Goal: Task Accomplishment & Management: Manage account settings

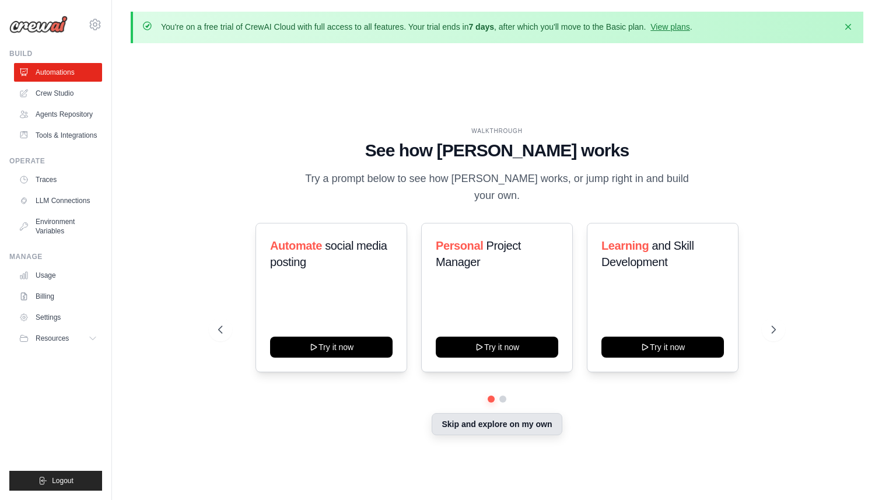
click at [516, 415] on button "Skip and explore on my own" at bounding box center [497, 424] width 130 height 22
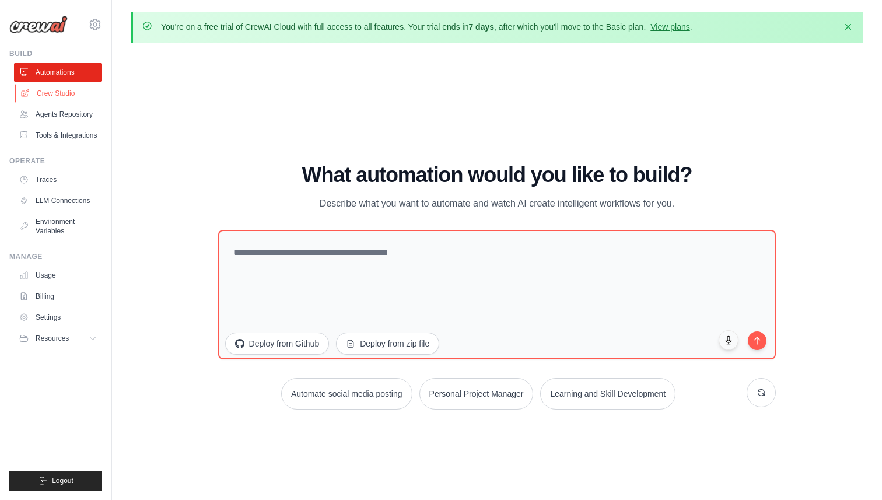
click at [68, 95] on link "Crew Studio" at bounding box center [59, 93] width 88 height 19
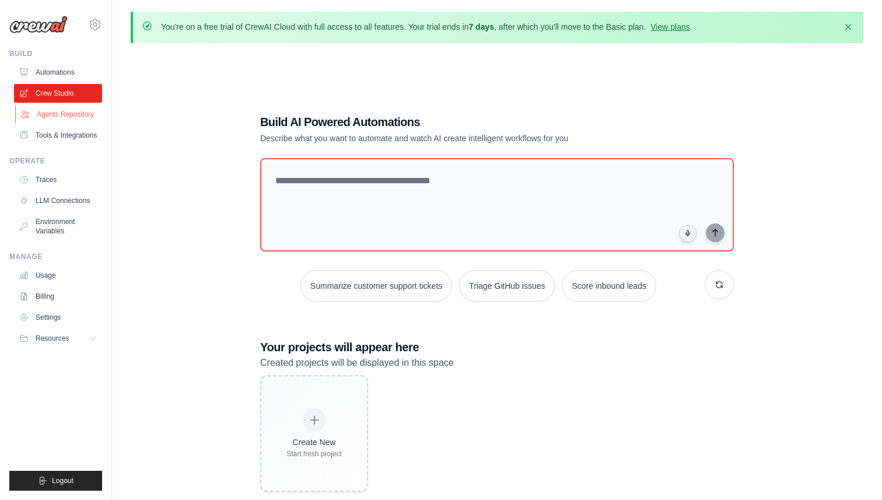
click at [67, 117] on link "Agents Repository" at bounding box center [59, 114] width 88 height 19
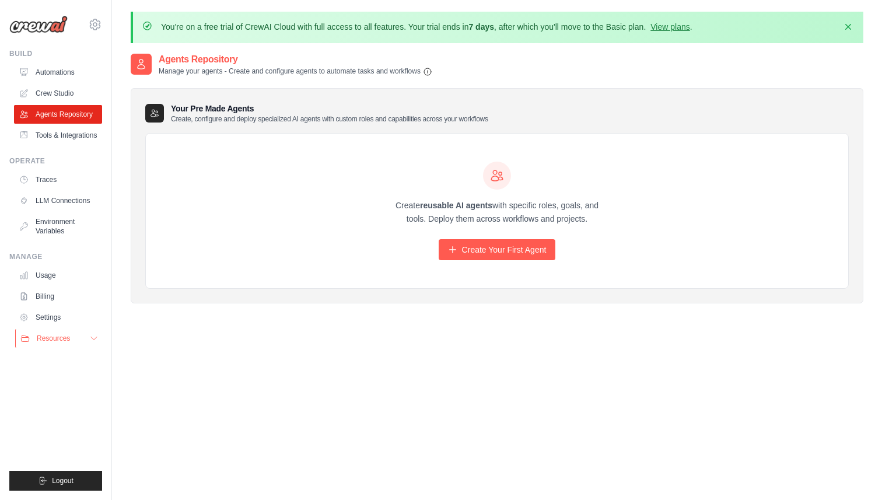
click at [93, 336] on icon at bounding box center [93, 338] width 9 height 9
click at [99, 25] on icon at bounding box center [95, 25] width 14 height 14
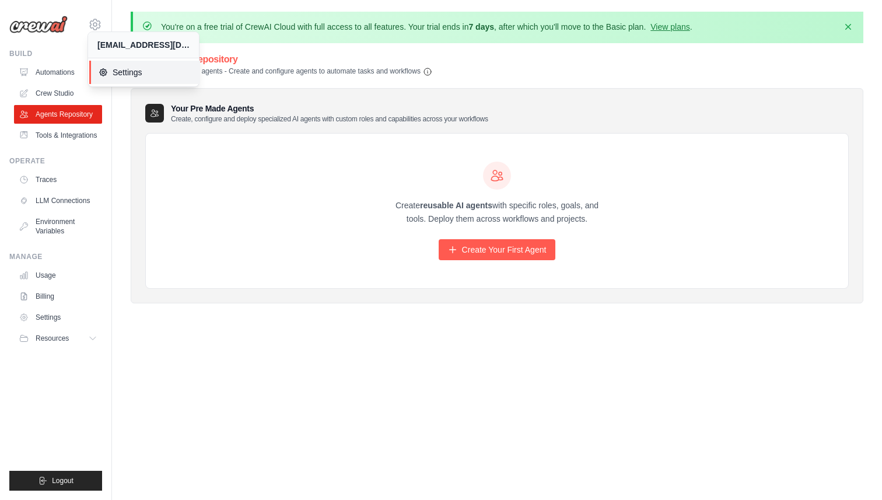
click at [120, 73] on span "Settings" at bounding box center [145, 73] width 92 height 12
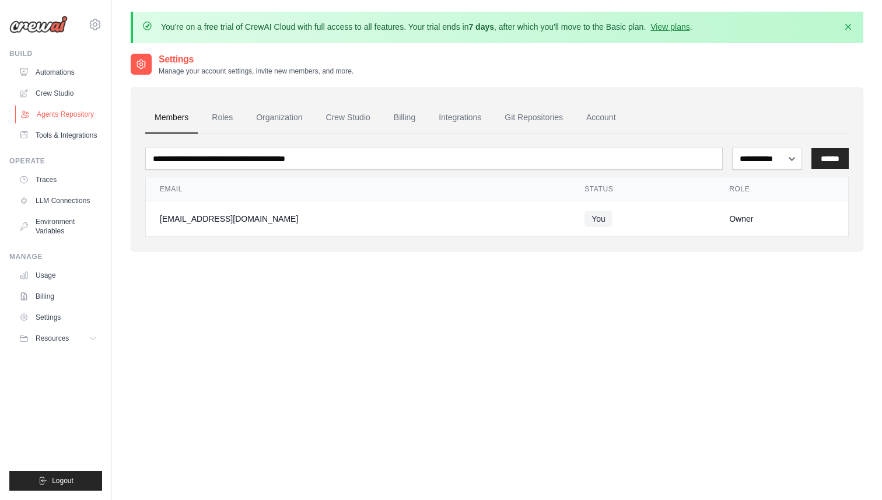
click at [68, 114] on link "Agents Repository" at bounding box center [59, 114] width 88 height 19
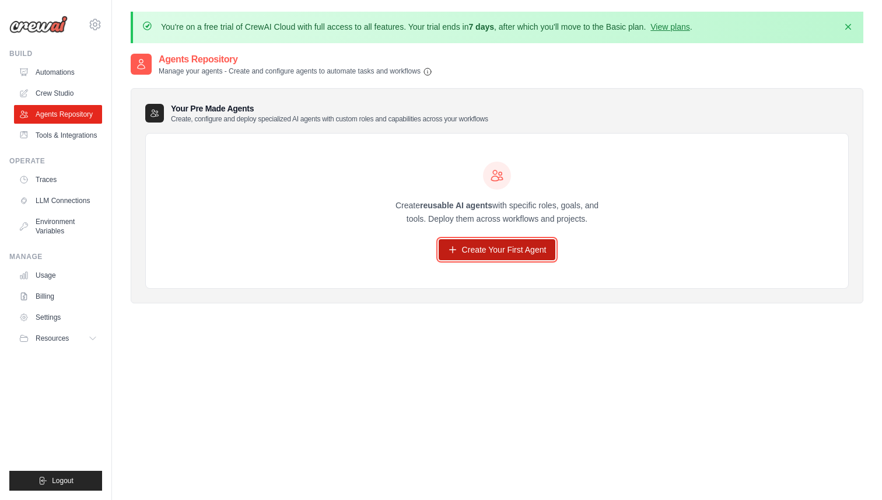
click at [476, 249] on link "Create Your First Agent" at bounding box center [497, 249] width 117 height 21
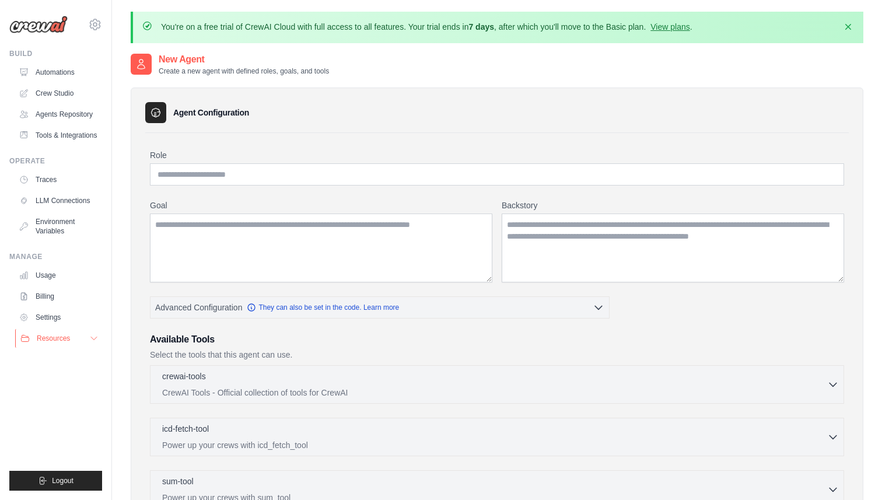
click at [64, 344] on button "Resources" at bounding box center [59, 338] width 88 height 19
click at [62, 324] on link "Settings" at bounding box center [59, 317] width 88 height 19
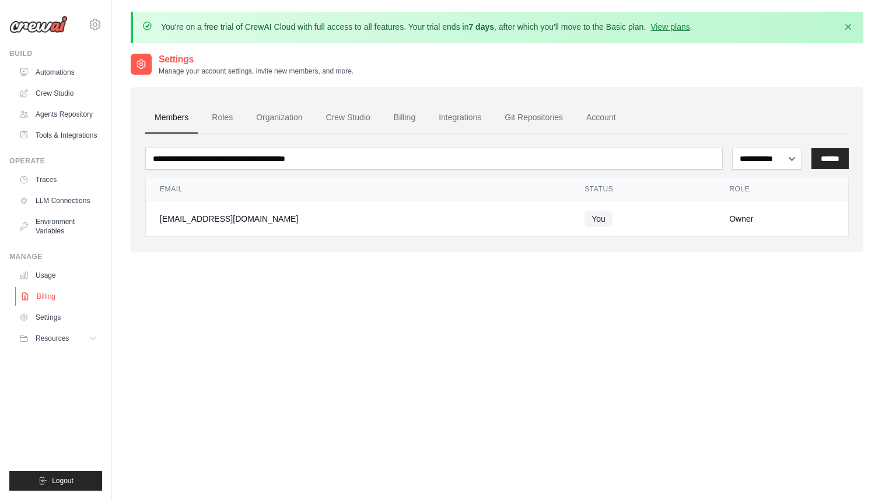
click at [62, 305] on link "Billing" at bounding box center [59, 296] width 88 height 19
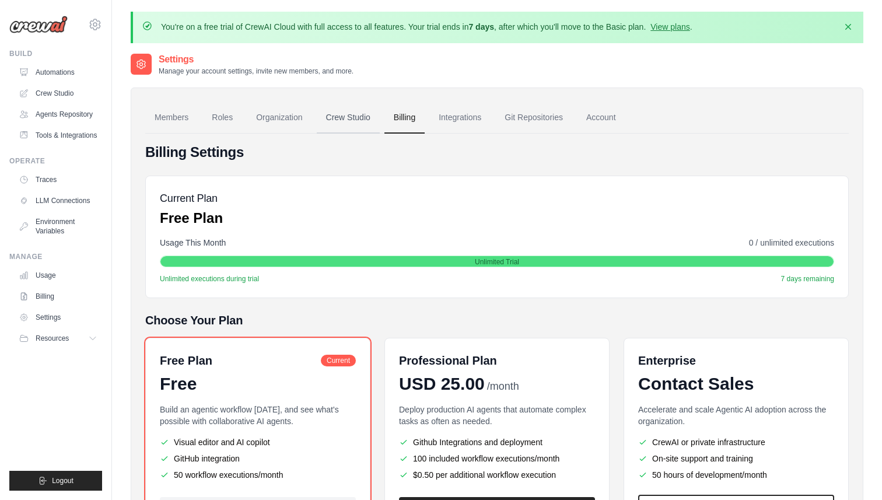
click at [341, 122] on link "Crew Studio" at bounding box center [348, 118] width 63 height 32
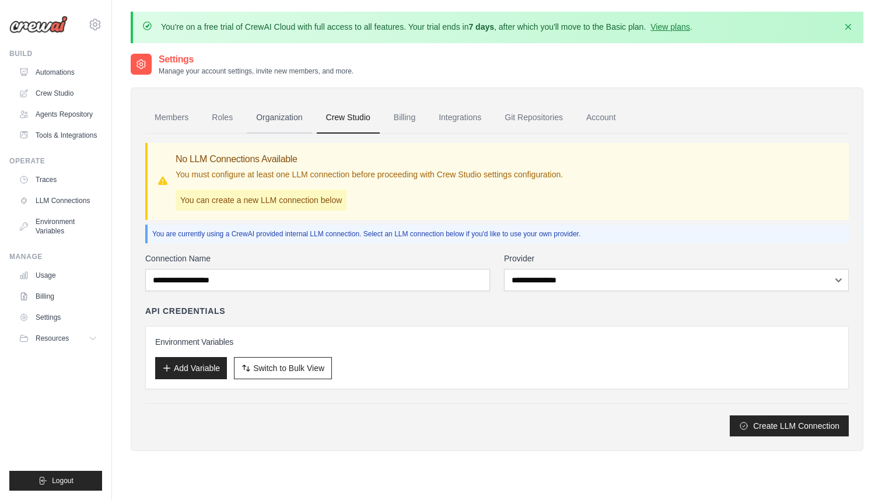
click at [286, 124] on link "Organization" at bounding box center [279, 118] width 65 height 32
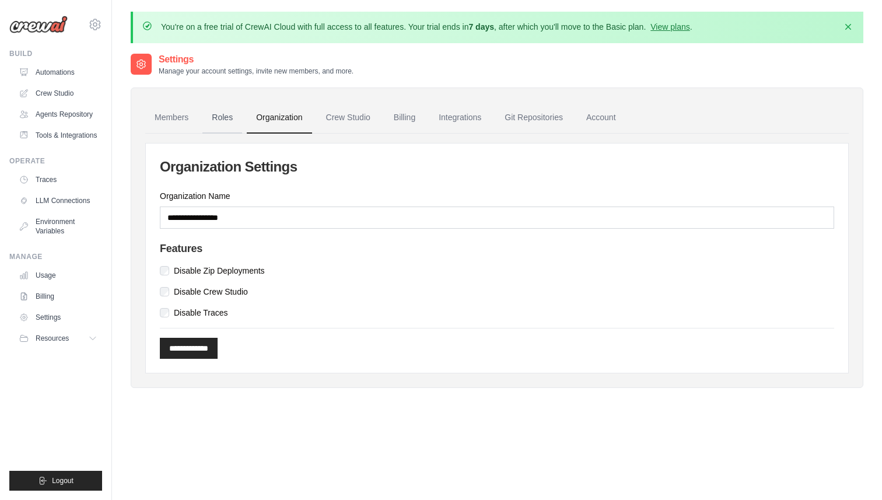
click at [217, 116] on link "Roles" at bounding box center [223, 118] width 40 height 32
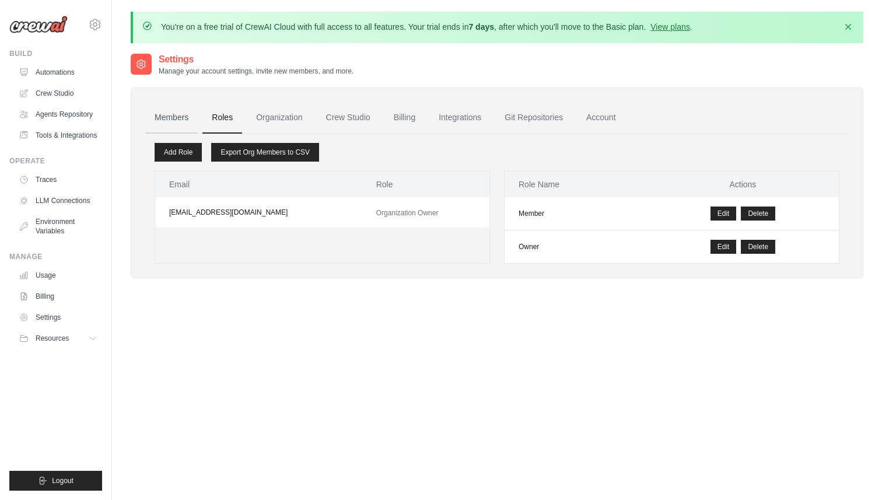
click at [159, 125] on link "Members" at bounding box center [171, 118] width 53 height 32
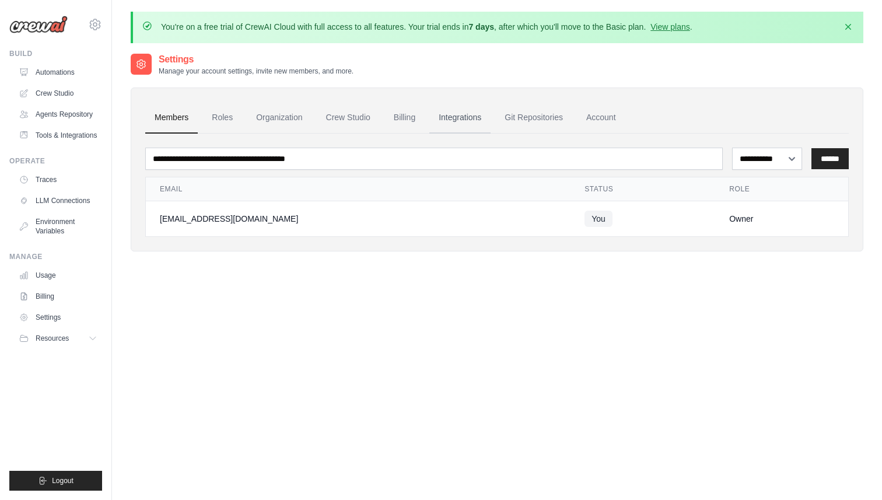
click at [456, 118] on link "Integrations" at bounding box center [460, 118] width 61 height 32
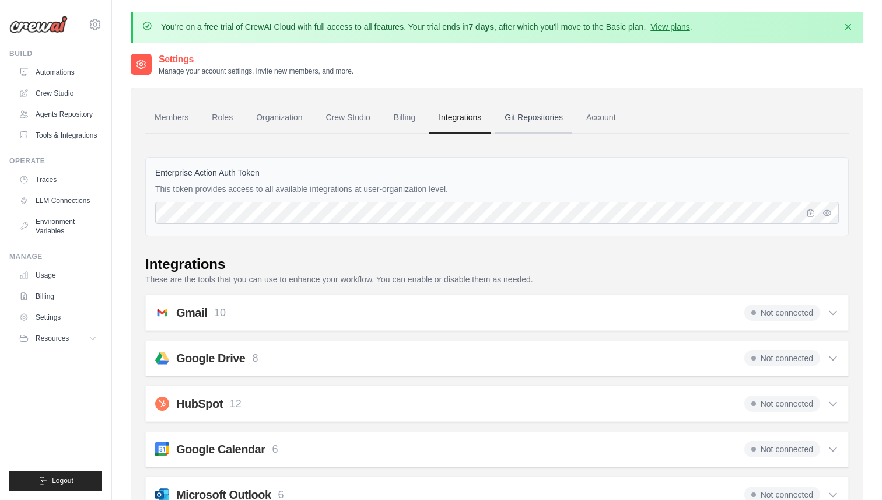
click at [535, 121] on link "Git Repositories" at bounding box center [533, 118] width 77 height 32
click at [606, 116] on link "Account" at bounding box center [601, 118] width 48 height 32
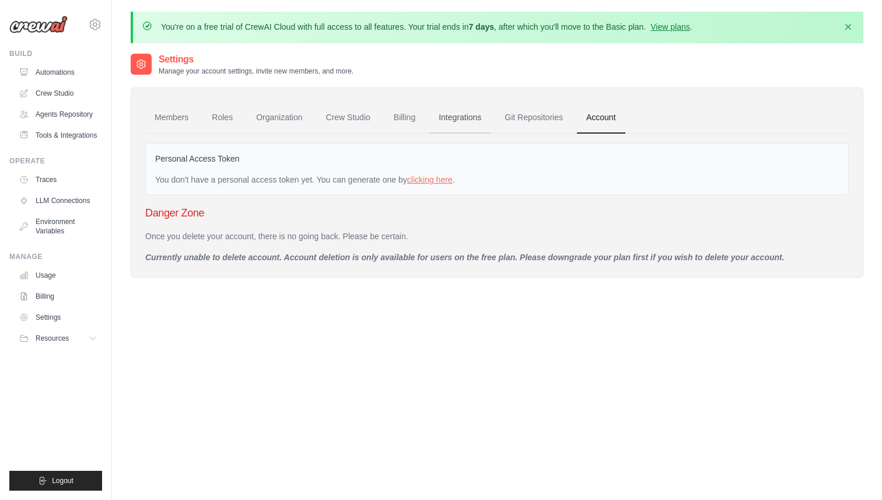
click at [469, 125] on link "Integrations" at bounding box center [460, 118] width 61 height 32
